Goal: Go to known website: Access a specific website the user already knows

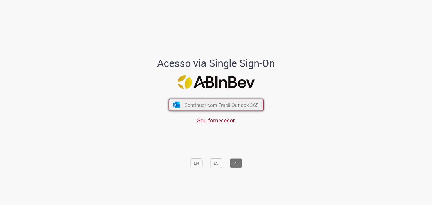
click at [188, 106] on span "Continuar com Email Outlook 365" at bounding box center [221, 105] width 74 height 6
click at [244, 110] on button "Continuar com Email Outlook 365" at bounding box center [216, 105] width 95 height 12
